Goal: Transaction & Acquisition: Purchase product/service

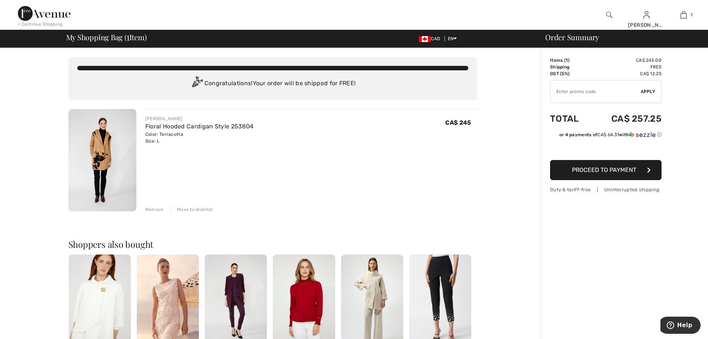
click at [110, 141] on img at bounding box center [102, 160] width 68 height 102
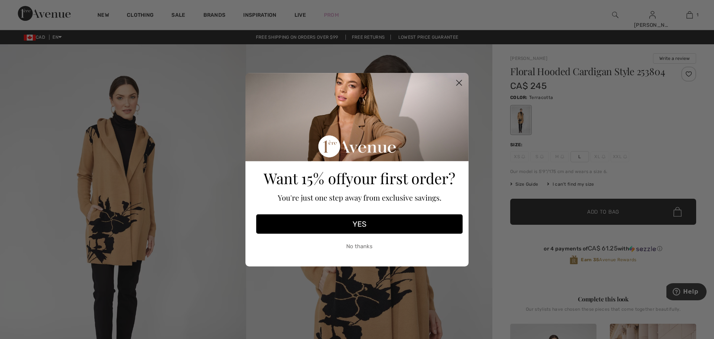
click at [459, 78] on circle "Close dialog" at bounding box center [459, 82] width 12 height 12
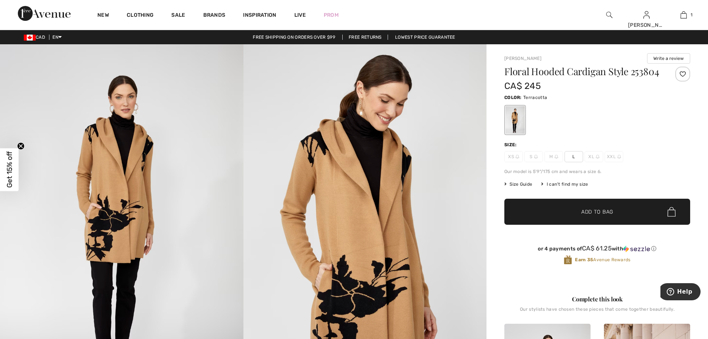
click at [123, 200] on img at bounding box center [121, 226] width 243 height 365
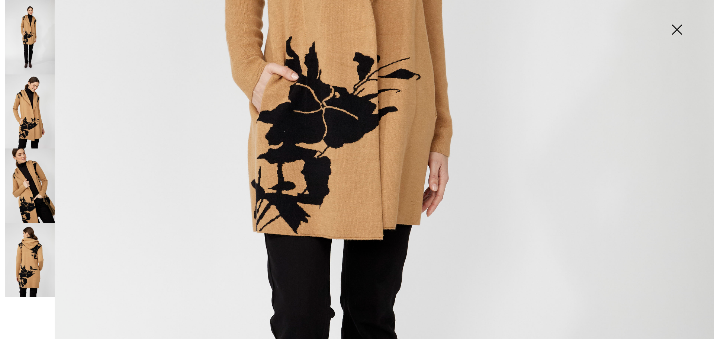
scroll to position [416, 0]
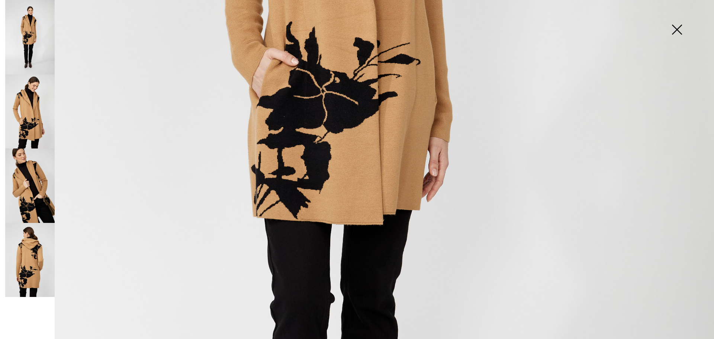
click at [32, 276] on img at bounding box center [29, 260] width 49 height 74
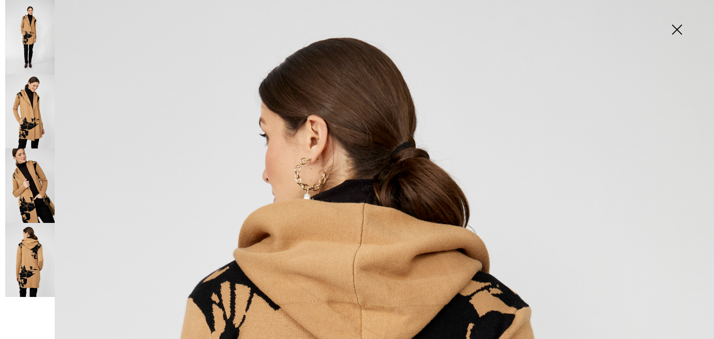
scroll to position [0, 0]
